Goal: Task Accomplishment & Management: Manage account settings

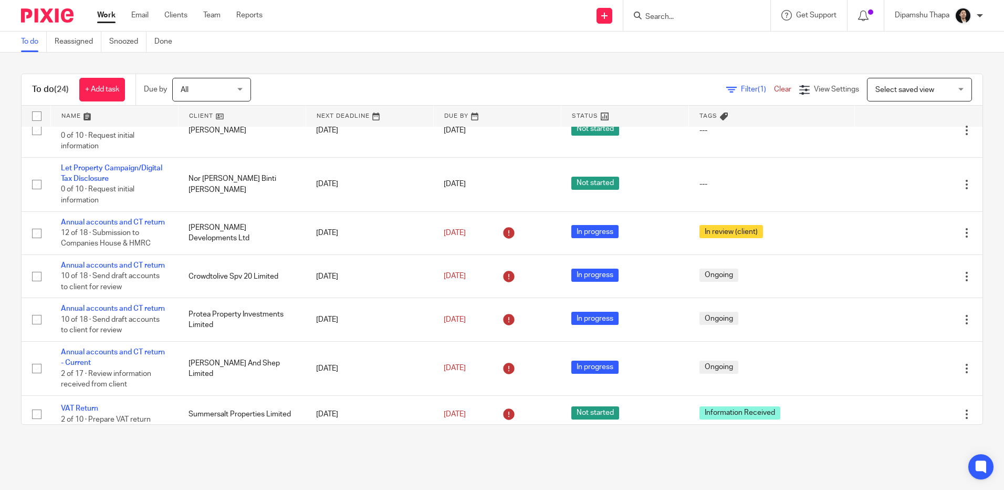
scroll to position [105, 0]
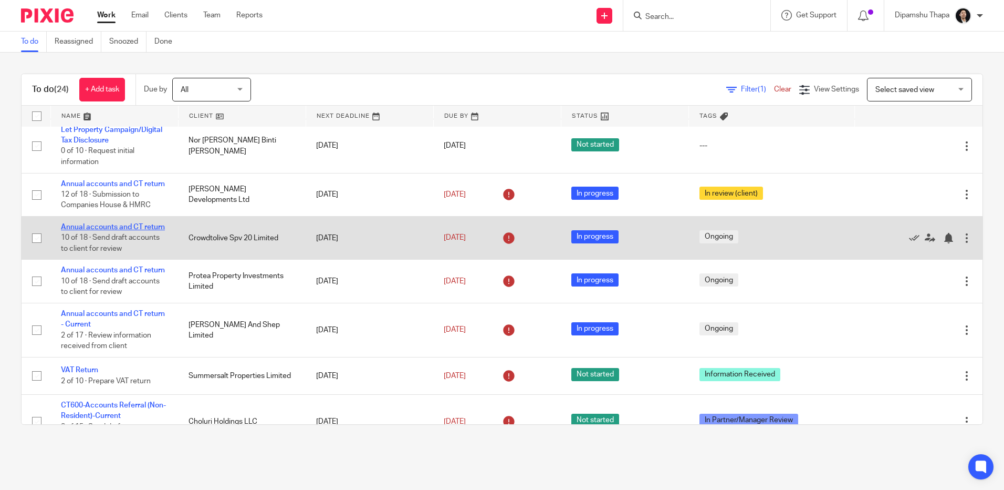
click at [119, 231] on link "Annual accounts and CT return" at bounding box center [113, 226] width 104 height 7
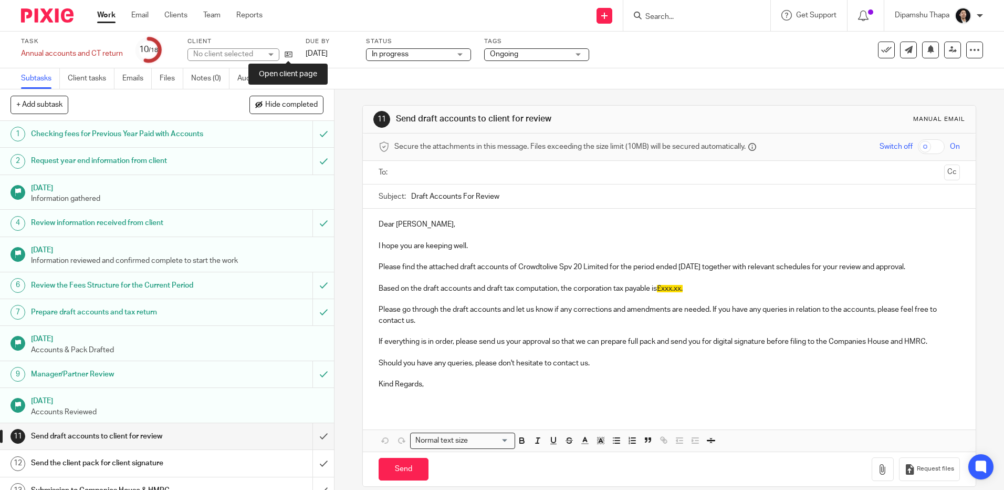
click at [289, 54] on icon at bounding box center [289, 54] width 8 height 8
click at [202, 79] on link "Notes (0)" at bounding box center [210, 78] width 38 height 20
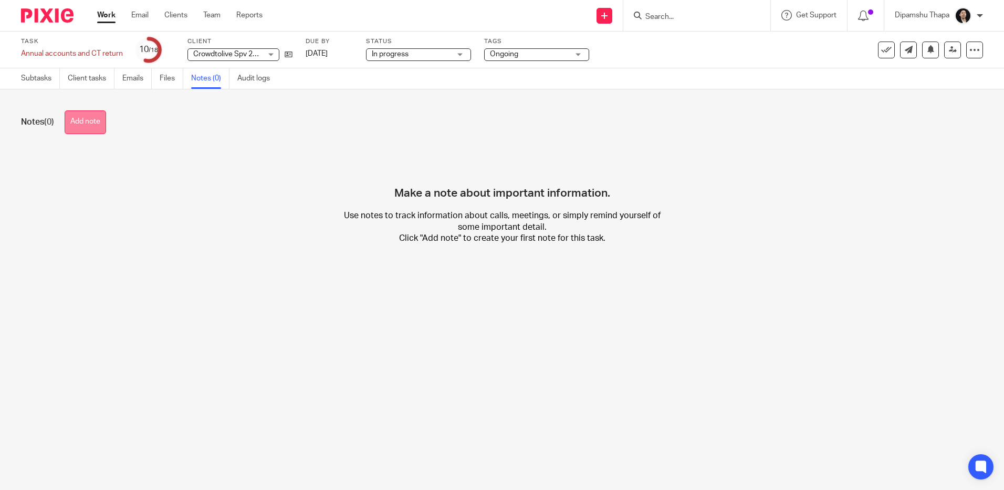
click at [81, 116] on button "Add note" at bounding box center [85, 122] width 41 height 24
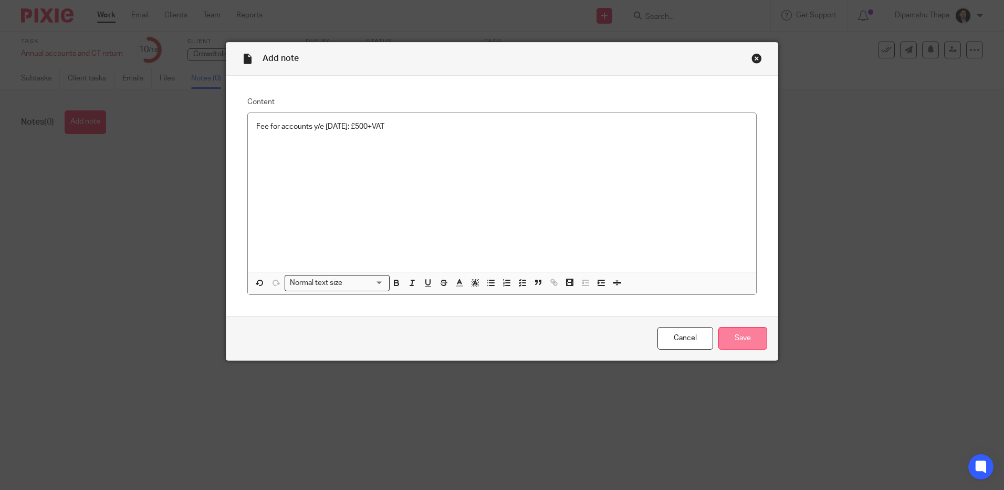
click at [736, 336] on input "Save" at bounding box center [743, 338] width 49 height 23
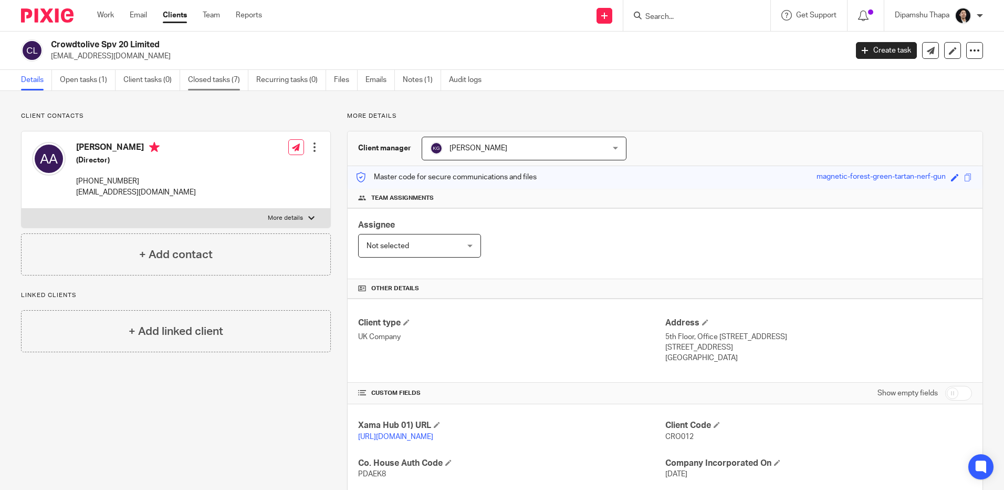
click at [225, 80] on link "Closed tasks (7)" at bounding box center [218, 80] width 60 height 20
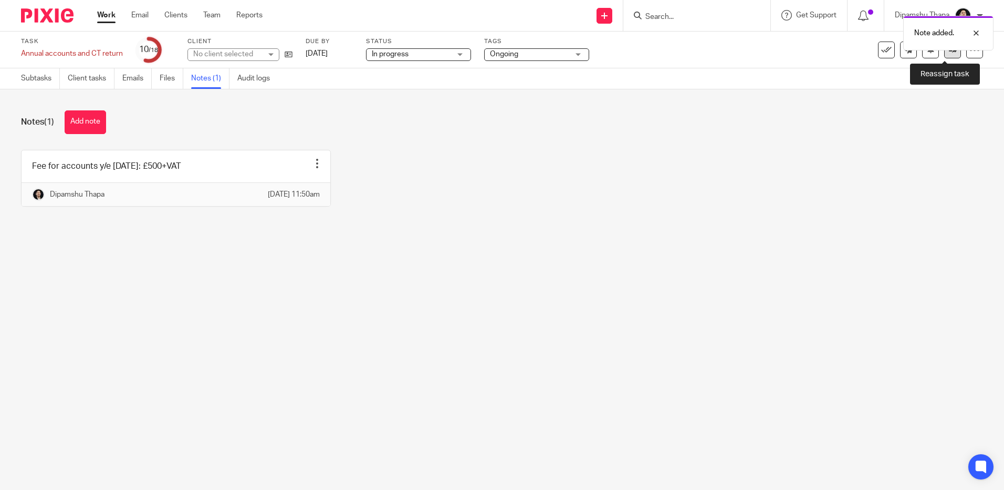
click at [945, 54] on link at bounding box center [952, 49] width 17 height 17
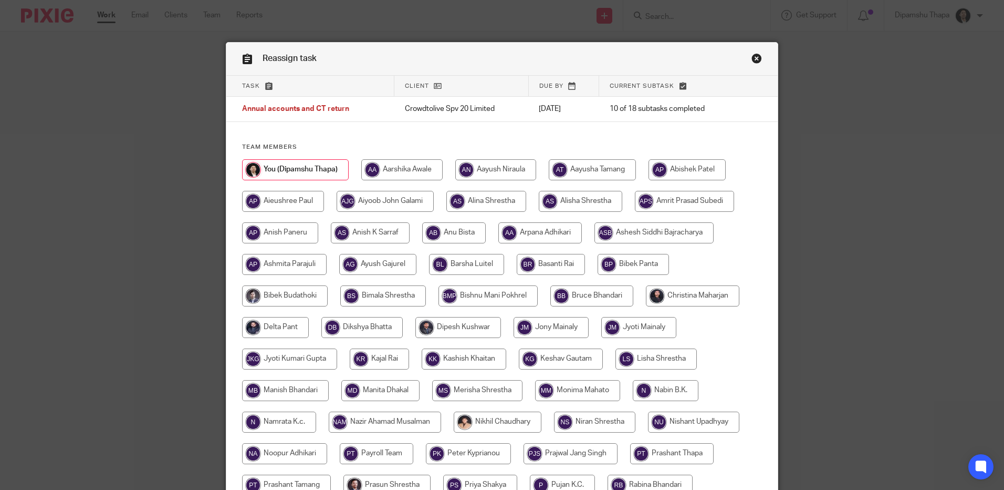
scroll to position [263, 0]
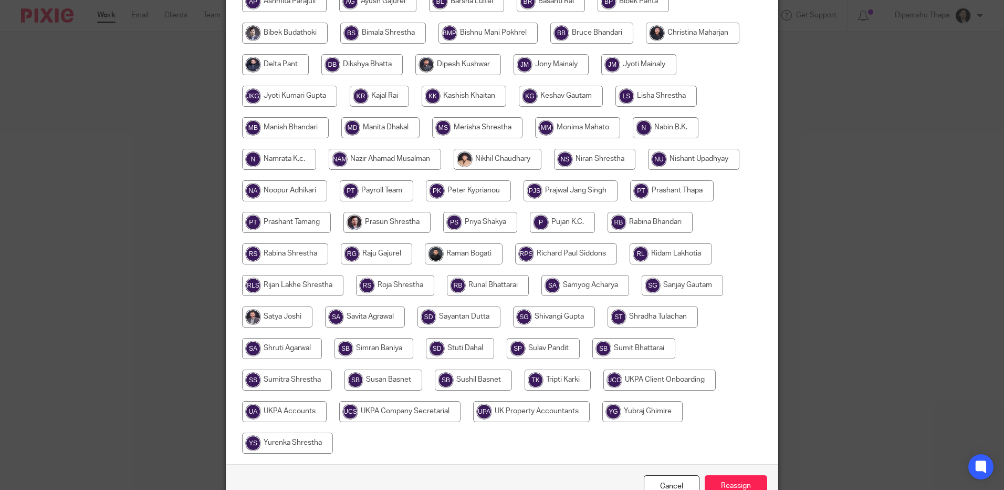
click at [283, 413] on input "radio" at bounding box center [284, 411] width 85 height 21
radio input "true"
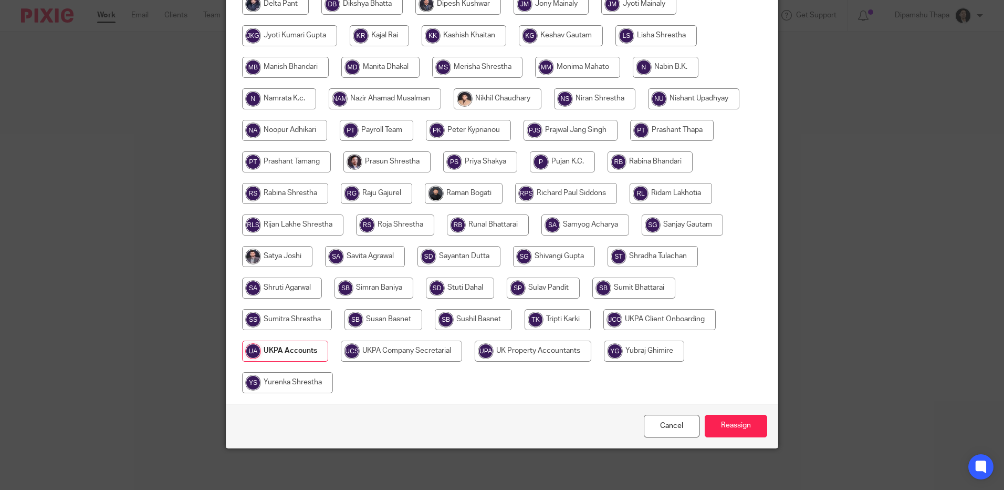
scroll to position [324, 0]
click at [734, 430] on input "Reassign" at bounding box center [736, 425] width 63 height 23
